Goal: Transaction & Acquisition: Purchase product/service

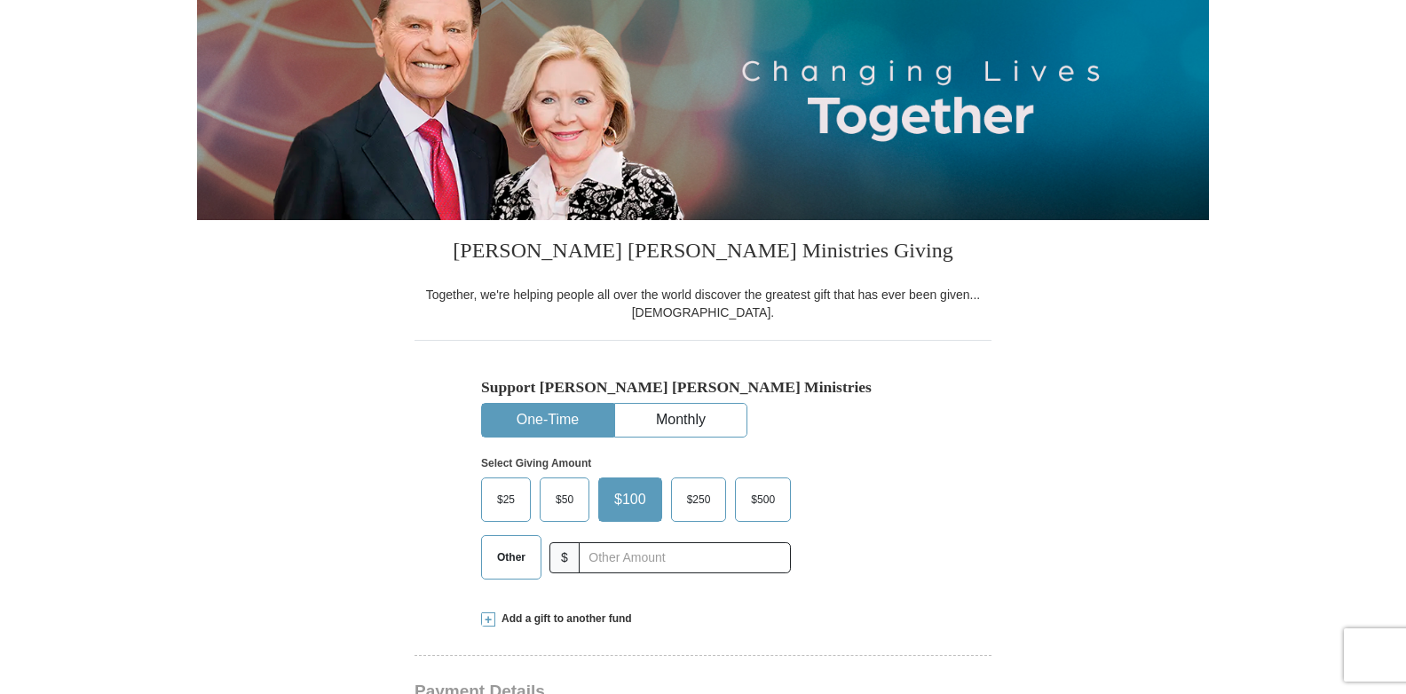
scroll to position [266, 0]
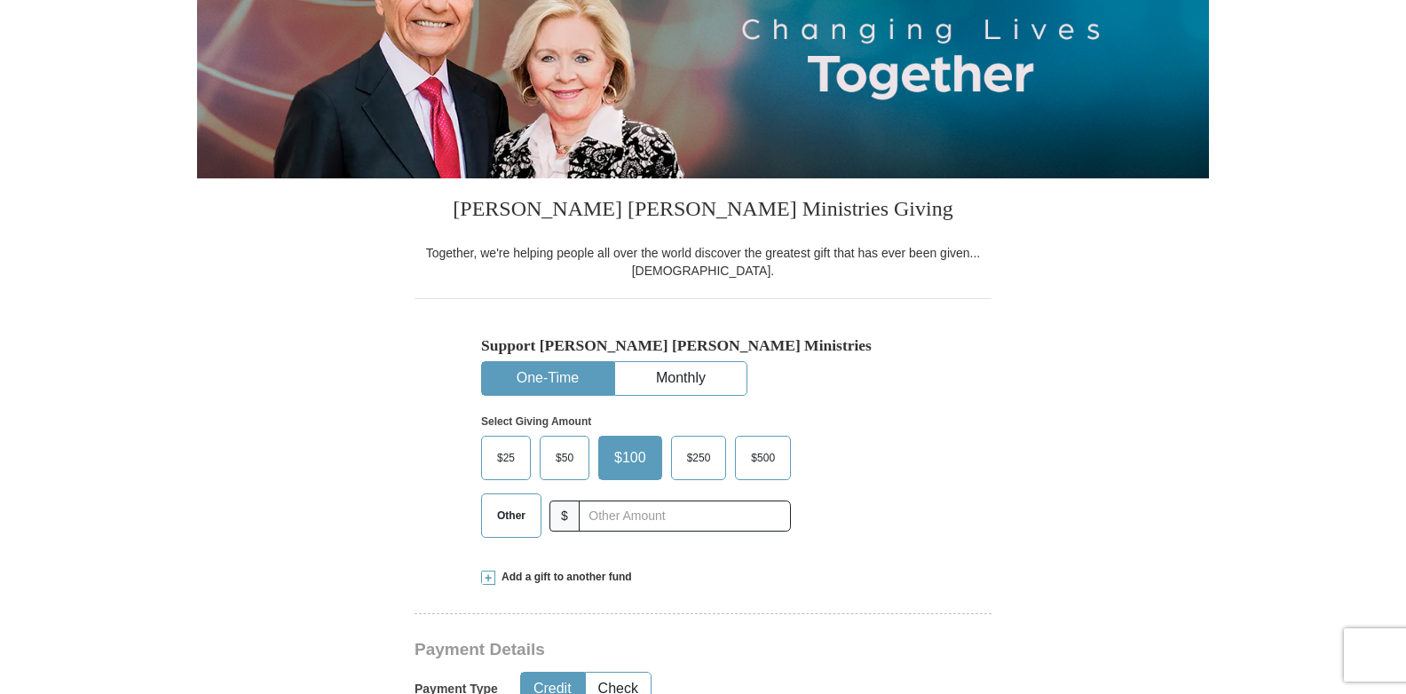
click at [513, 461] on span "$25" at bounding box center [505, 458] width 35 height 27
click at [0, 0] on input "$25" at bounding box center [0, 0] width 0 height 0
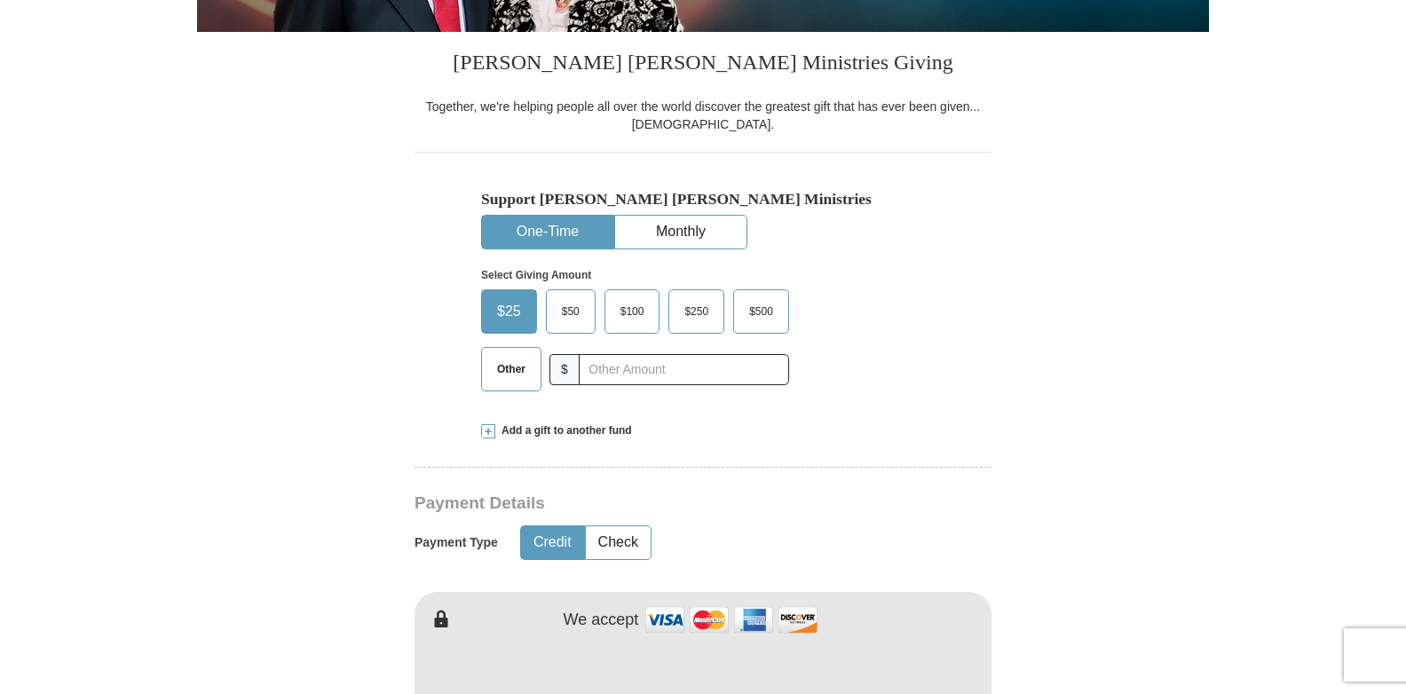
scroll to position [444, 0]
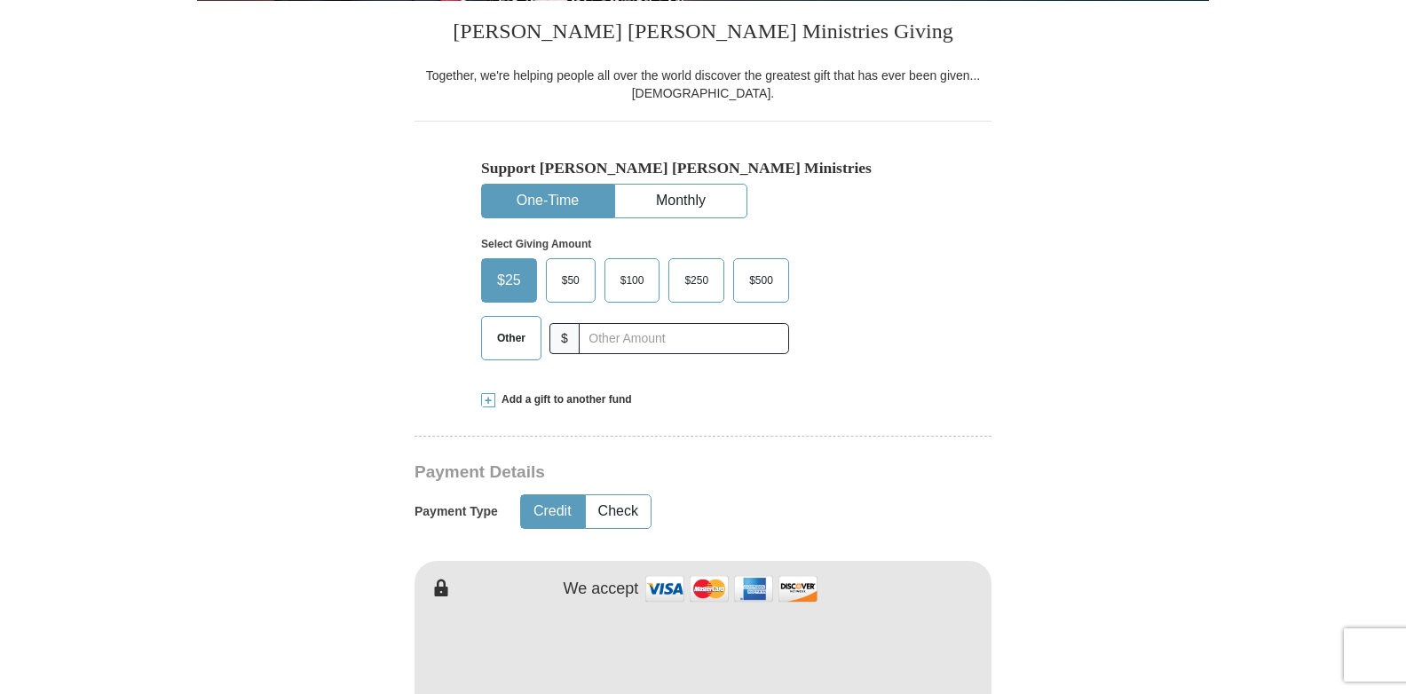
click at [532, 516] on button "Credit" at bounding box center [552, 511] width 63 height 33
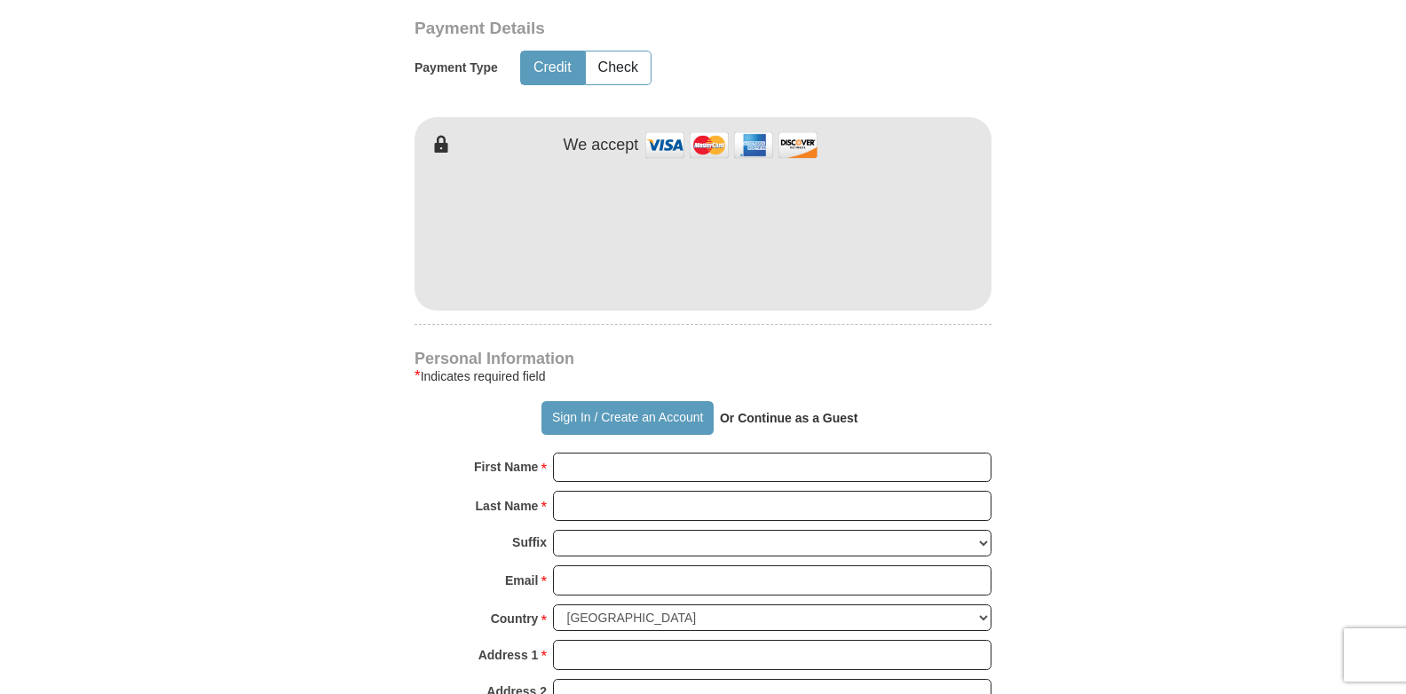
scroll to position [976, 0]
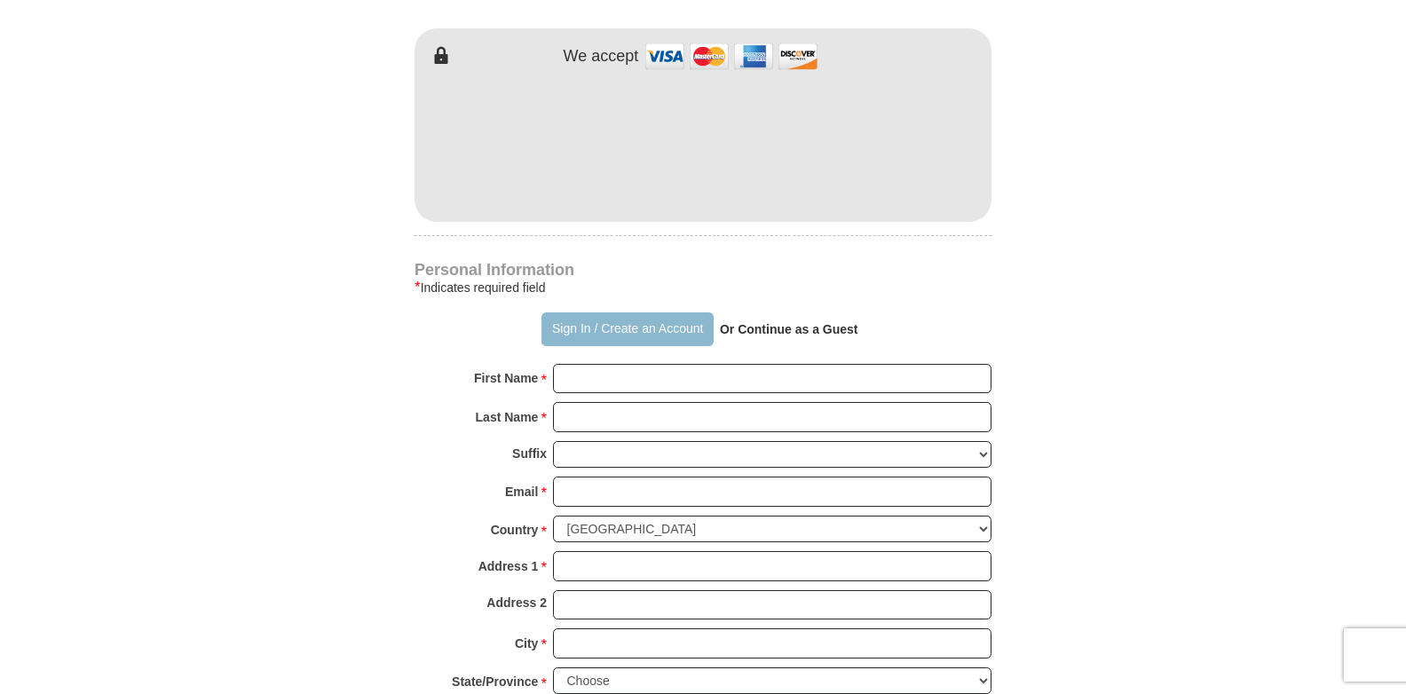
click at [614, 330] on button "Sign In / Create an Account" at bounding box center [626, 329] width 171 height 34
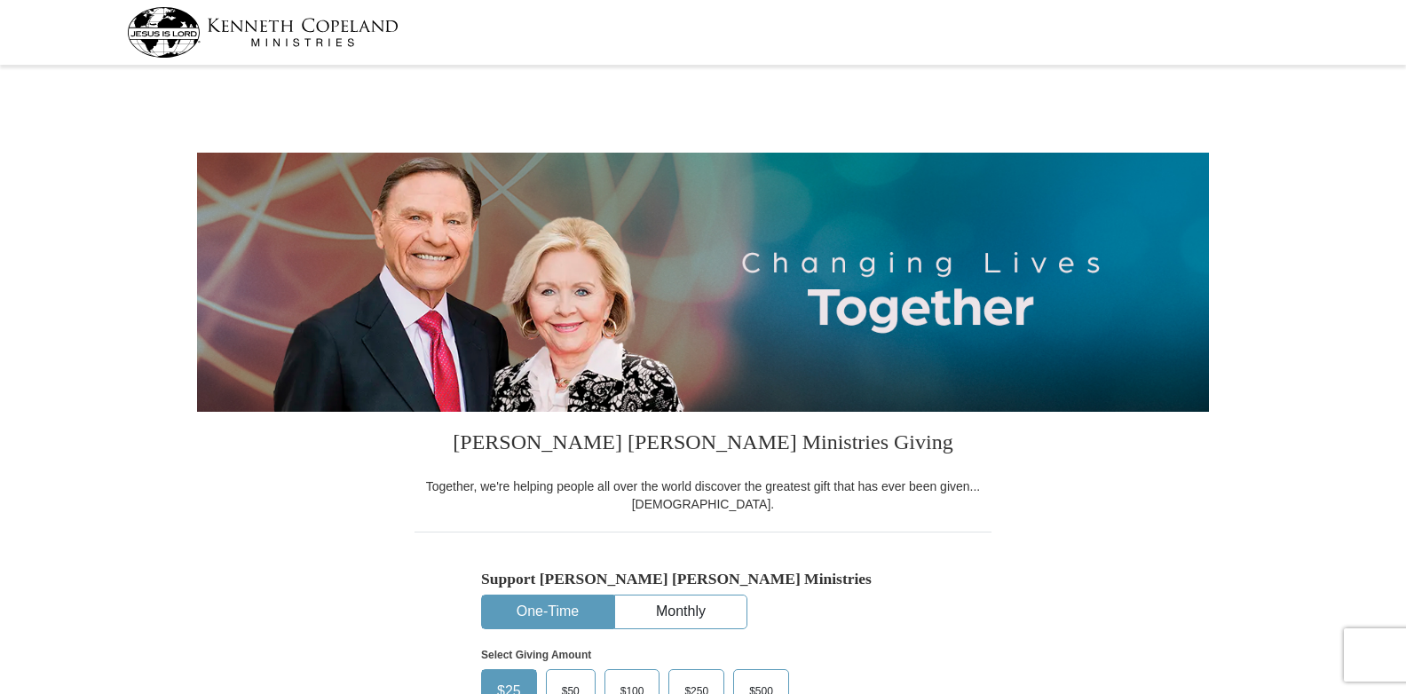
select select "CA"
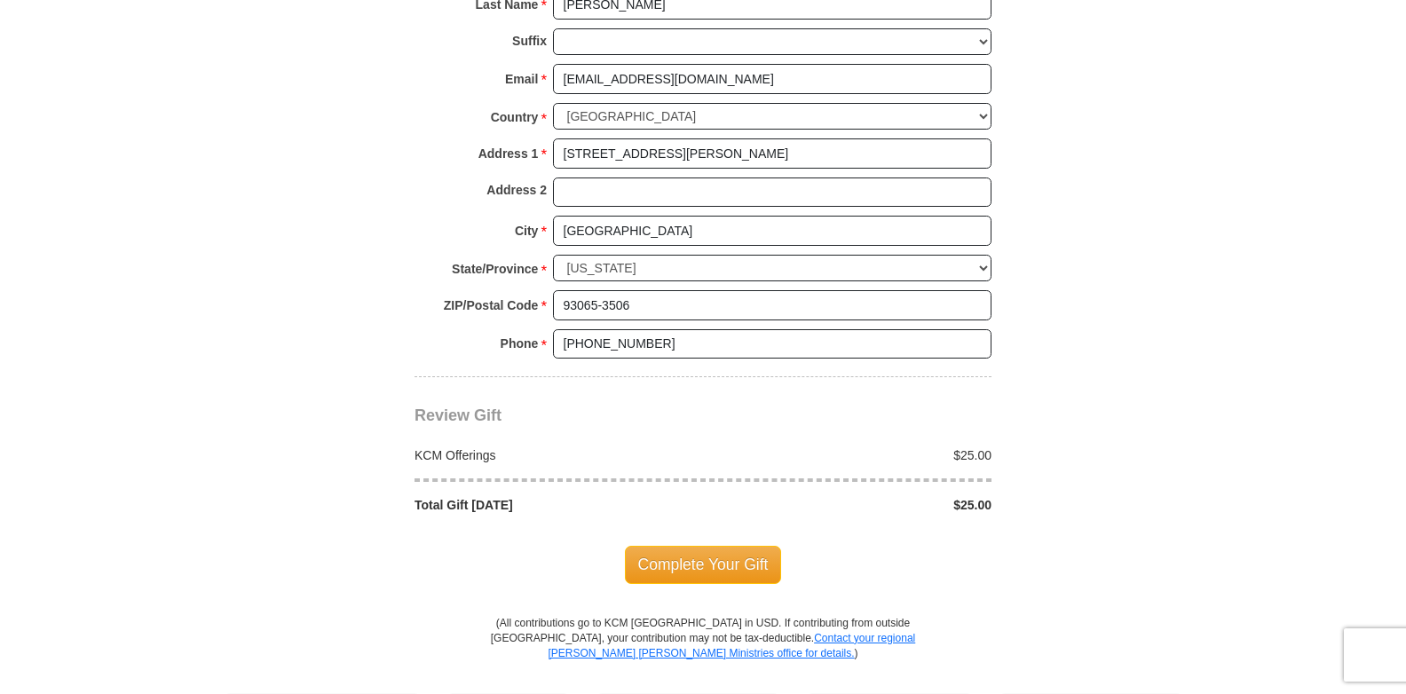
scroll to position [1331, 0]
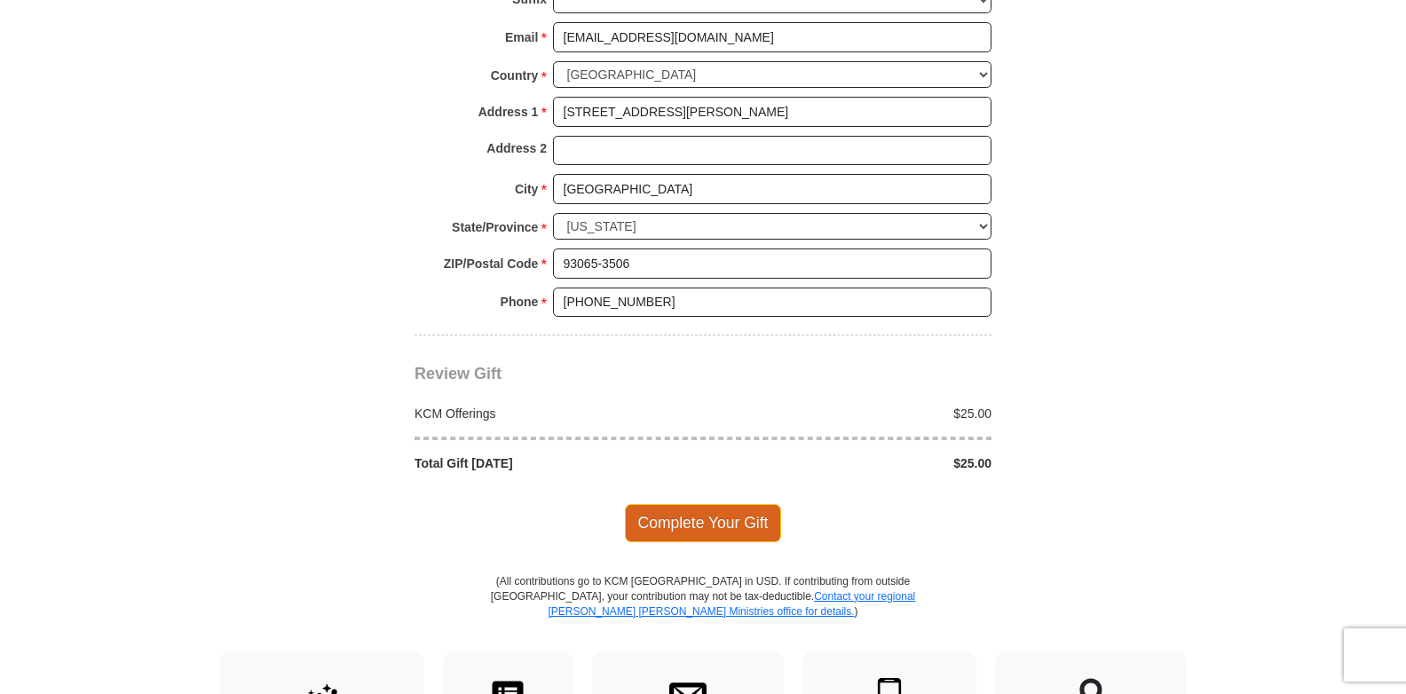
click at [689, 532] on span "Complete Your Gift" at bounding box center [703, 522] width 157 height 37
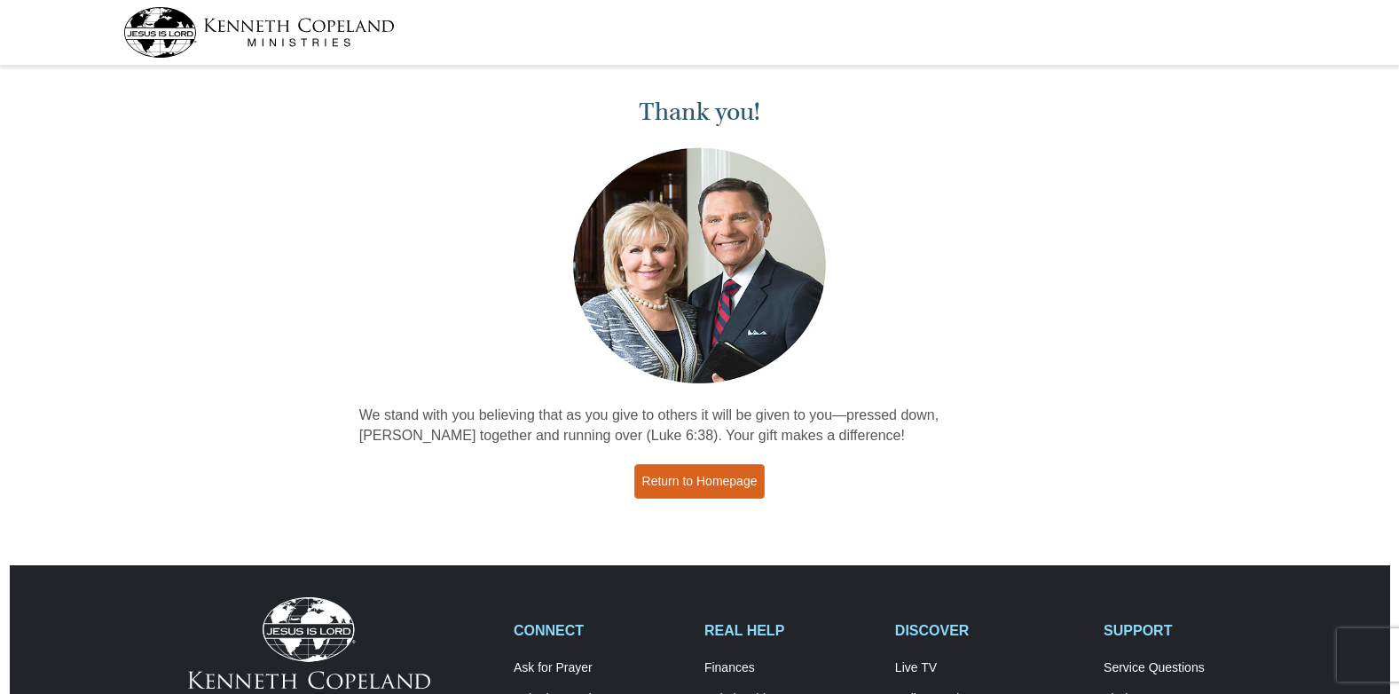
click at [692, 477] on link "Return to Homepage" at bounding box center [699, 481] width 131 height 35
